Goal: Information Seeking & Learning: Learn about a topic

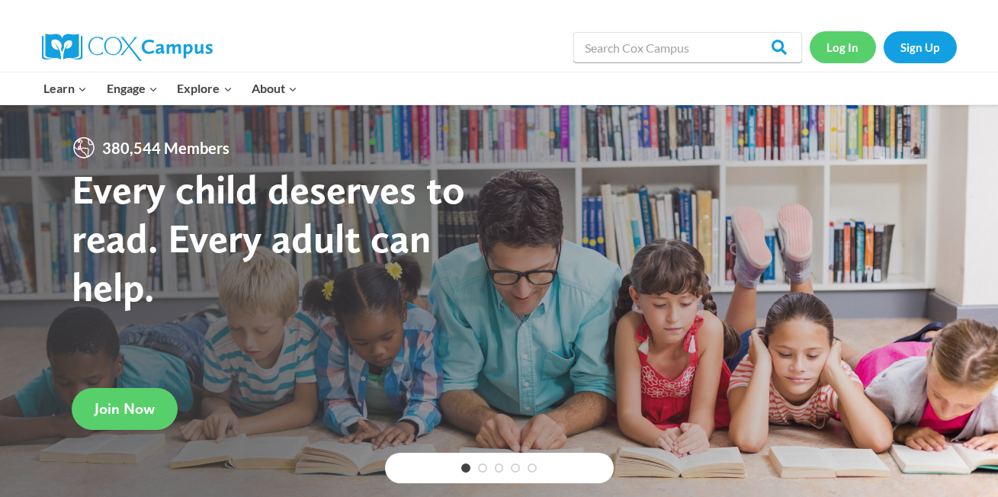
click at [845, 46] on link "Log In" at bounding box center [843, 46] width 66 height 31
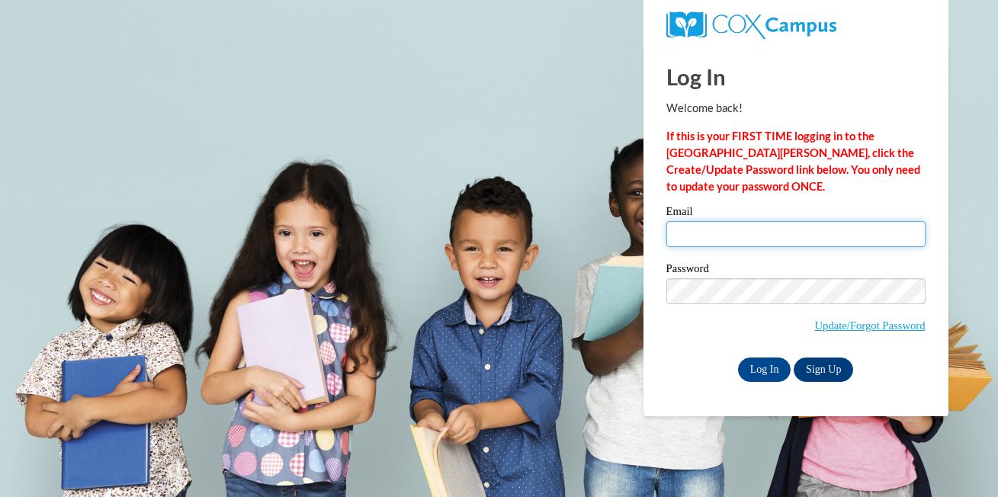
click at [710, 229] on input "Email" at bounding box center [795, 234] width 259 height 26
type input "ileta.patton@k12.hi.us"
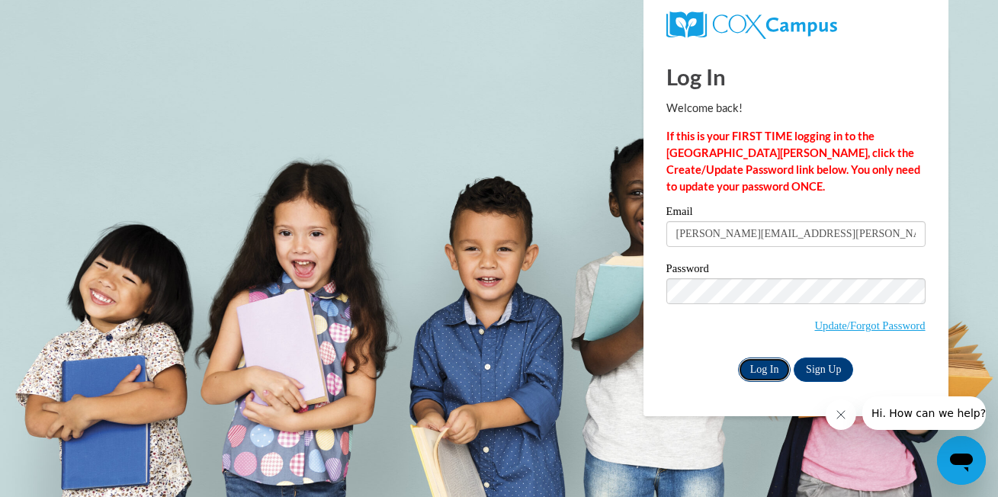
click at [767, 374] on input "Log In" at bounding box center [764, 370] width 53 height 24
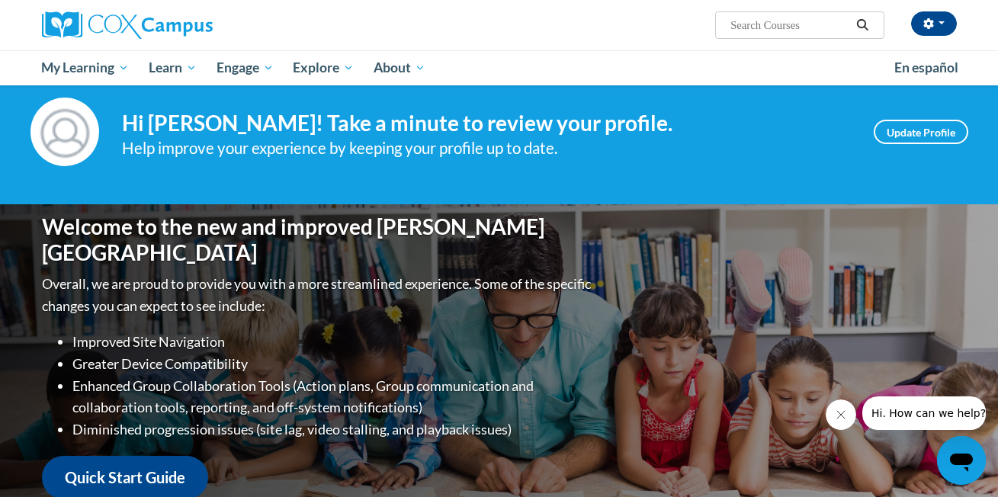
scroll to position [30, 0]
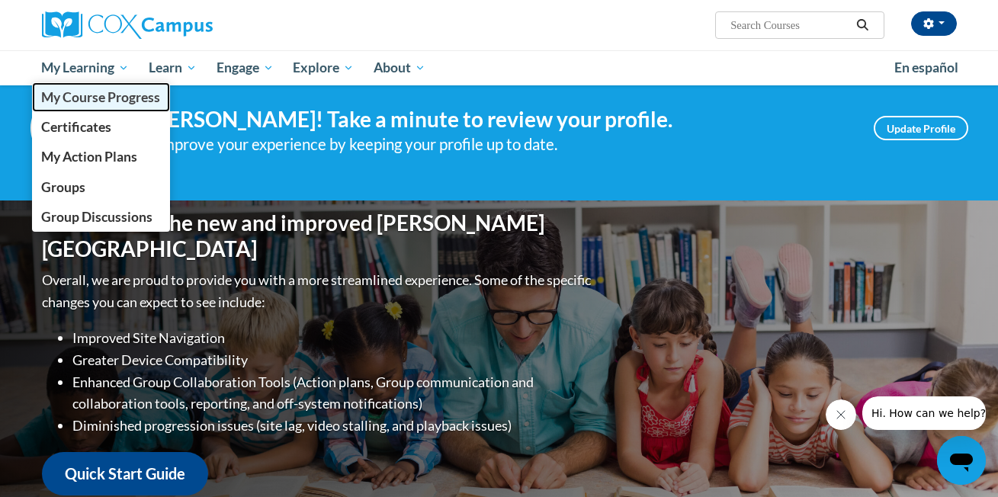
click at [102, 95] on span "My Course Progress" at bounding box center [100, 97] width 119 height 16
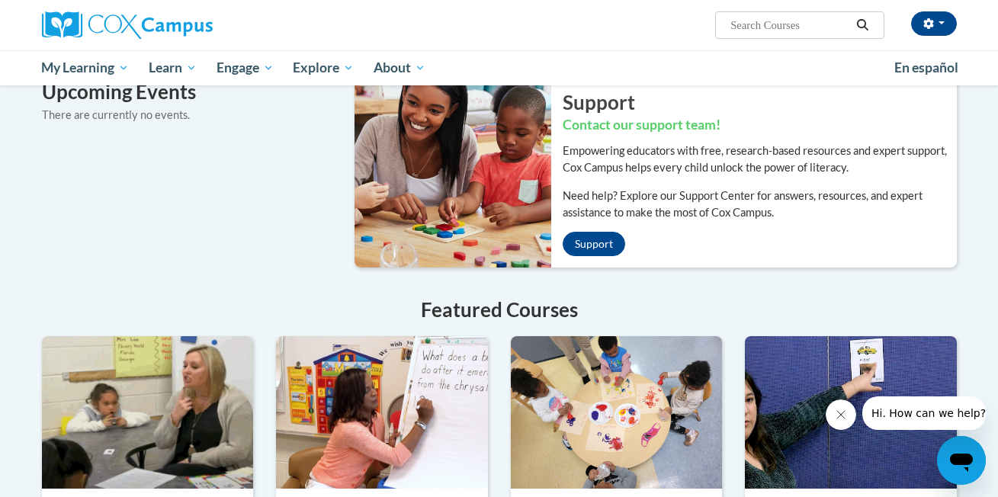
scroll to position [1050, 0]
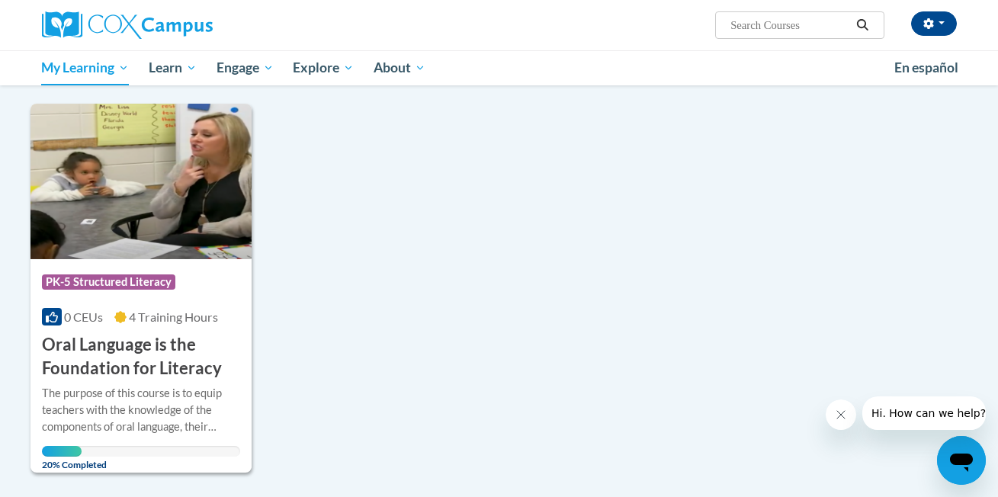
scroll to position [75, 0]
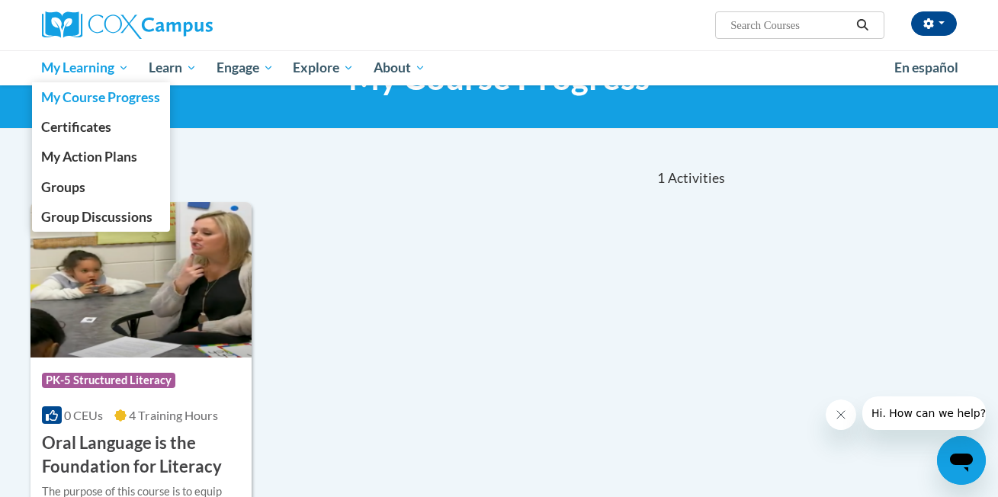
click at [75, 68] on span "My Learning" at bounding box center [85, 68] width 88 height 18
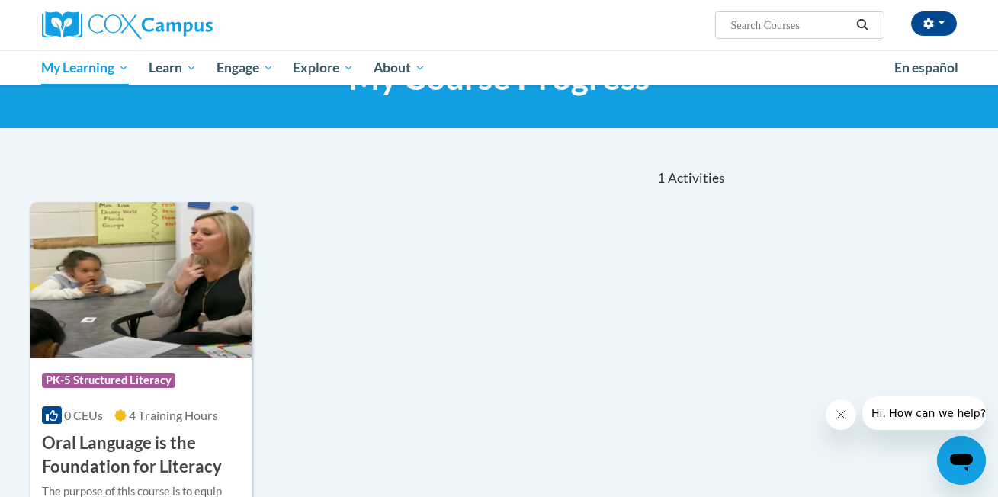
click at [377, 262] on div "Course Category: PK-5 Structured Literacy 0 CEUs 4 Training Hours COURSE Oral L…" at bounding box center [379, 386] width 698 height 369
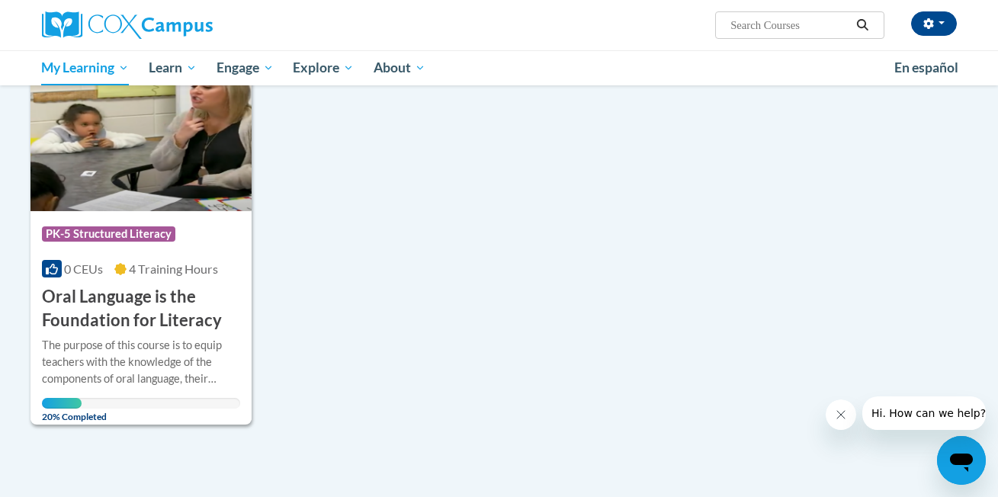
scroll to position [278, 0]
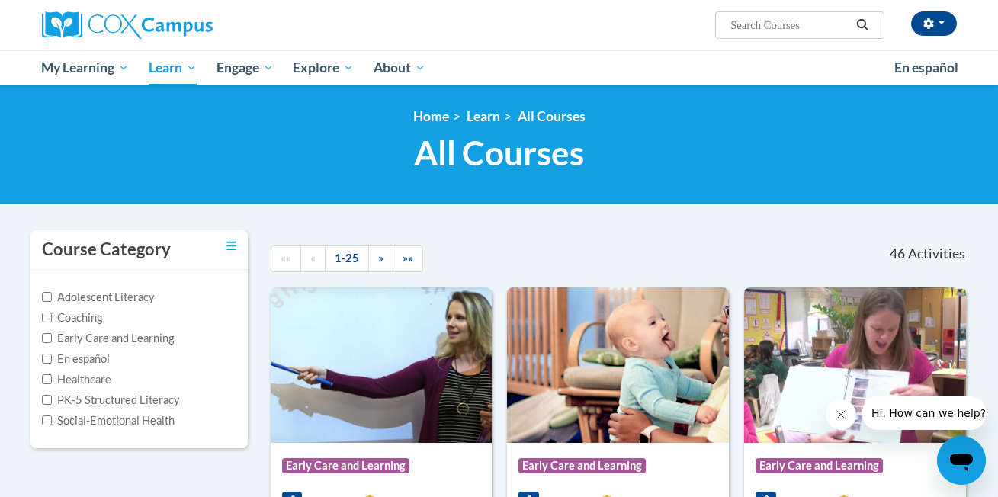
click at [774, 26] on input "Search..." at bounding box center [790, 25] width 122 height 18
type input "oral language is the foundation"
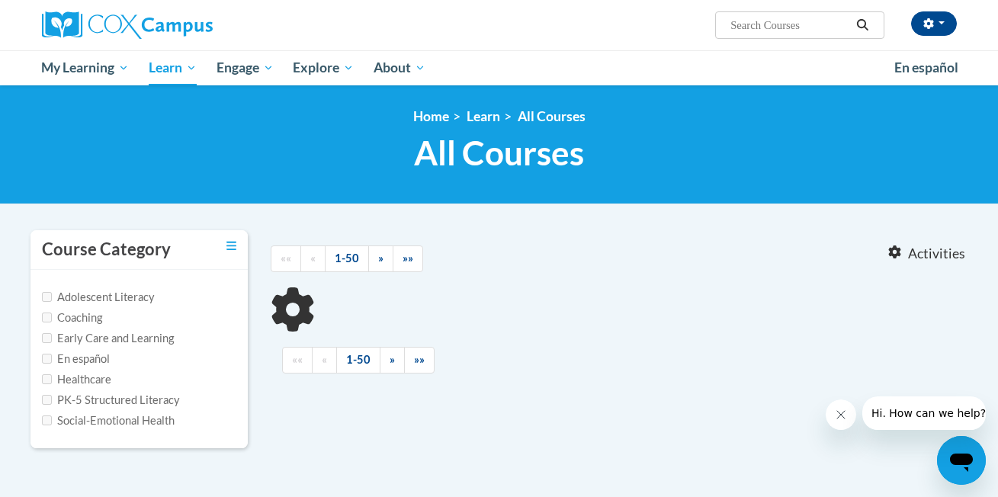
type input "oral language is the foundation"
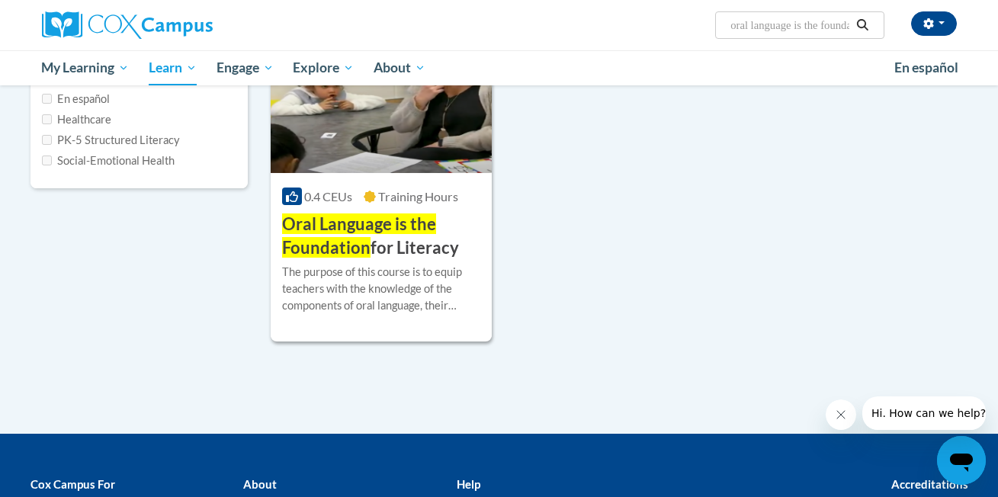
scroll to position [261, 0]
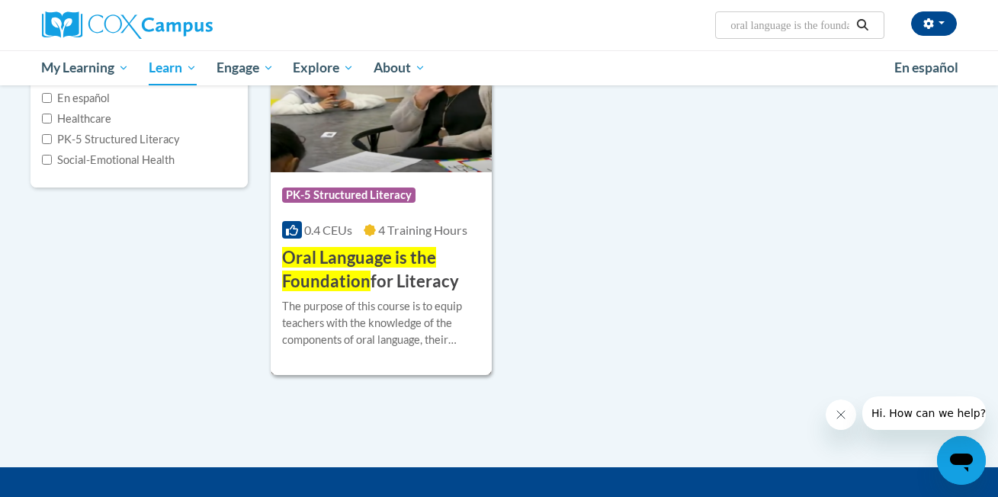
click at [347, 256] on span "Oral Language is the Foundation" at bounding box center [359, 269] width 154 height 44
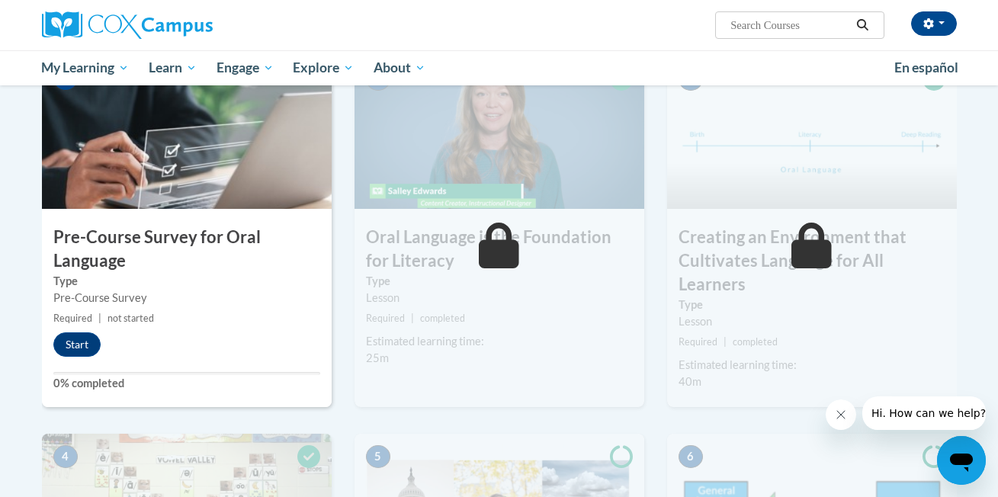
scroll to position [374, 0]
